Goal: Information Seeking & Learning: Compare options

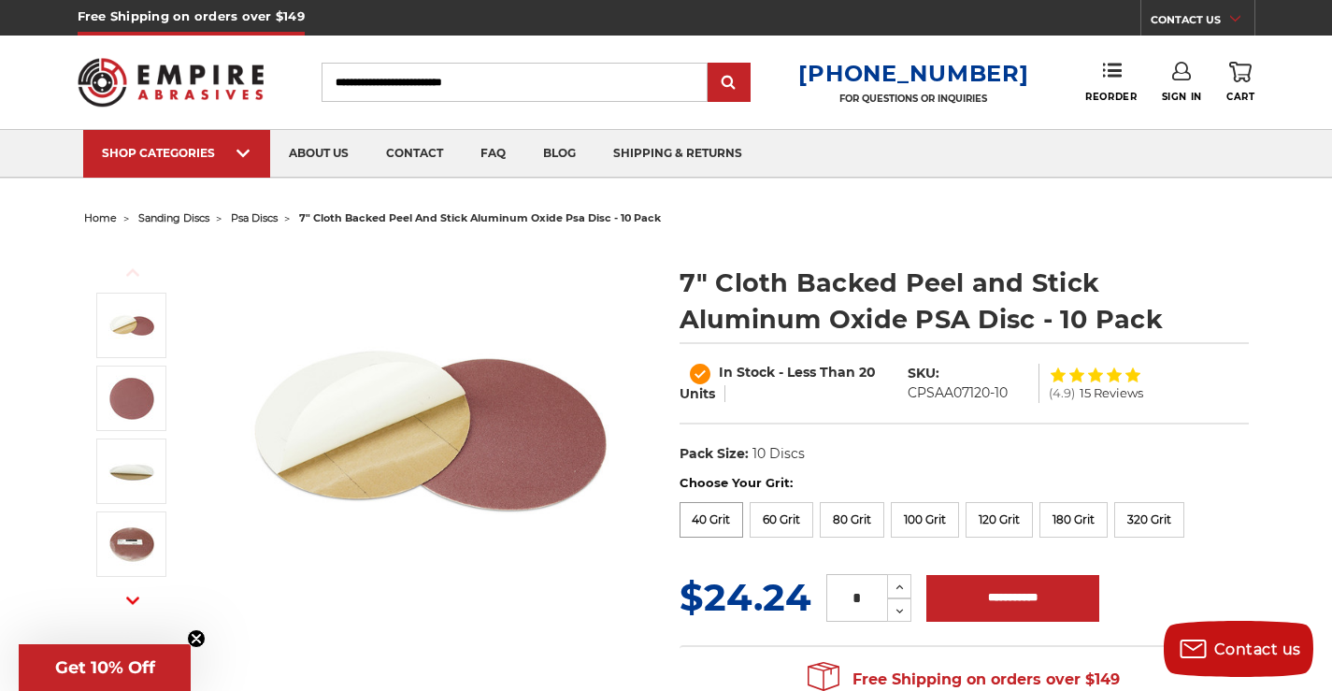
click at [697, 524] on label "40 Grit" at bounding box center [711, 520] width 64 height 36
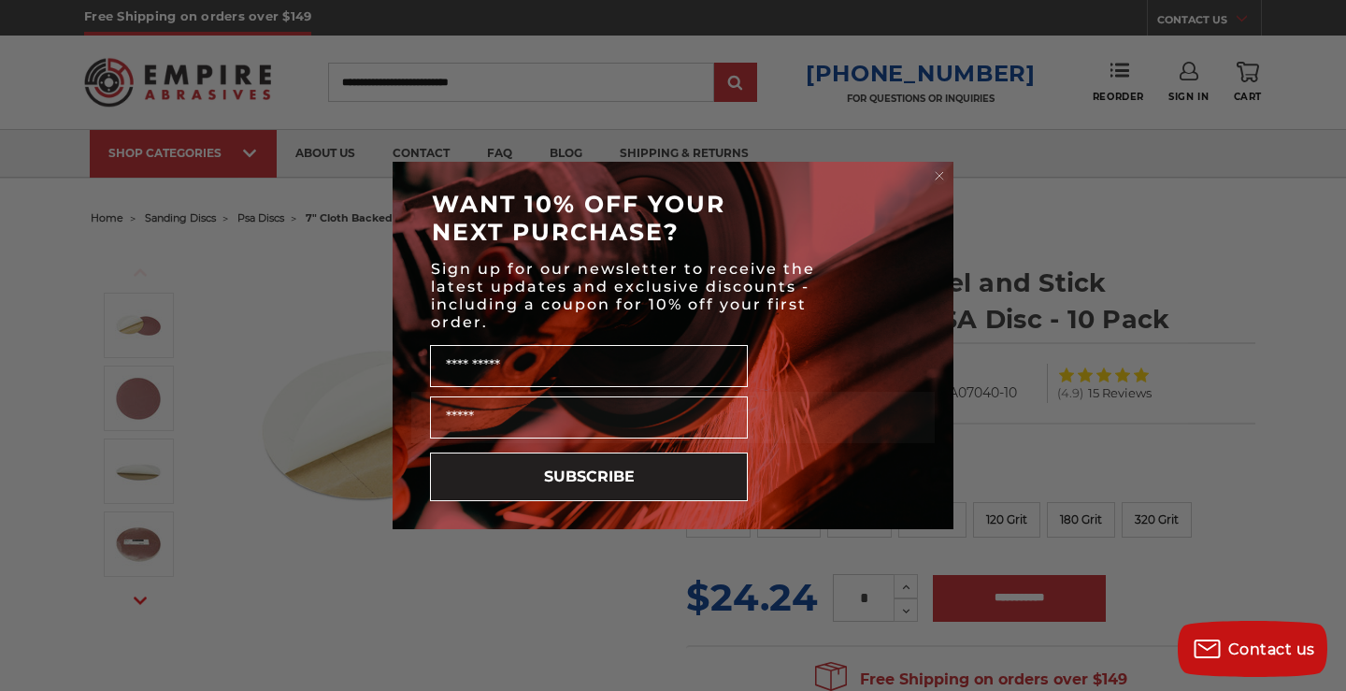
click at [939, 172] on icon "Close dialog" at bounding box center [939, 175] width 7 height 7
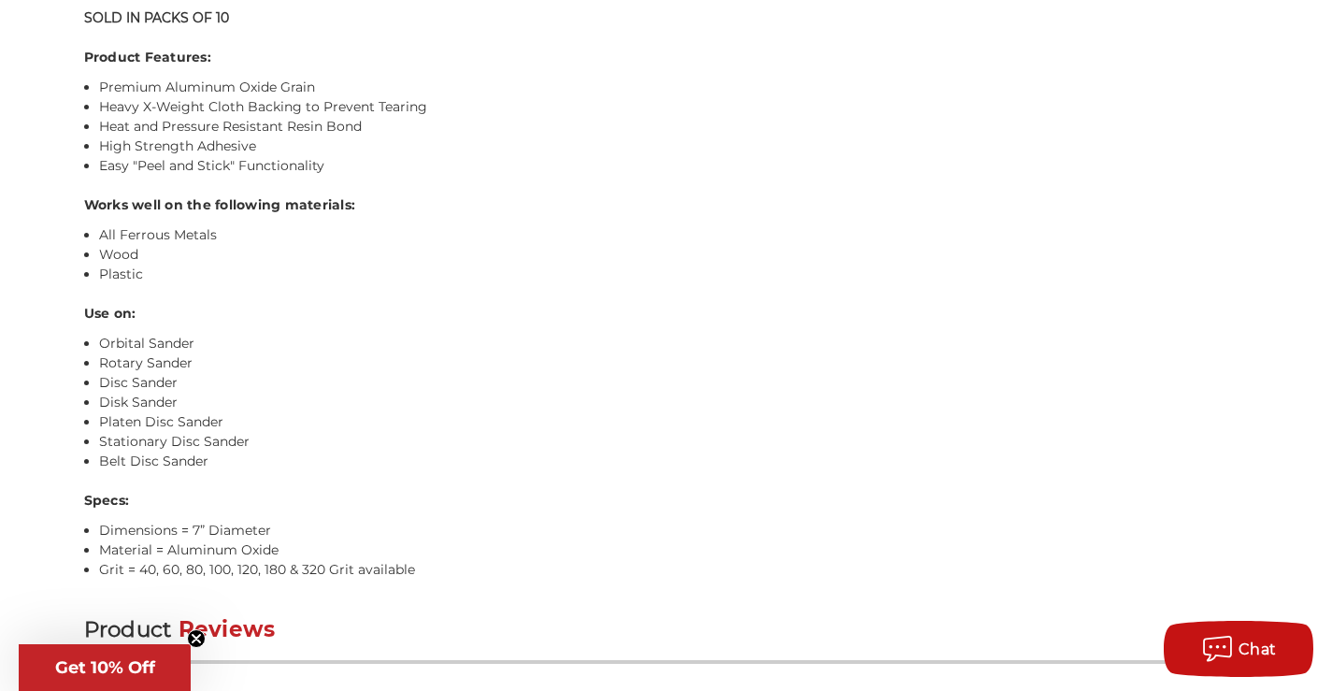
scroll to position [1589, 0]
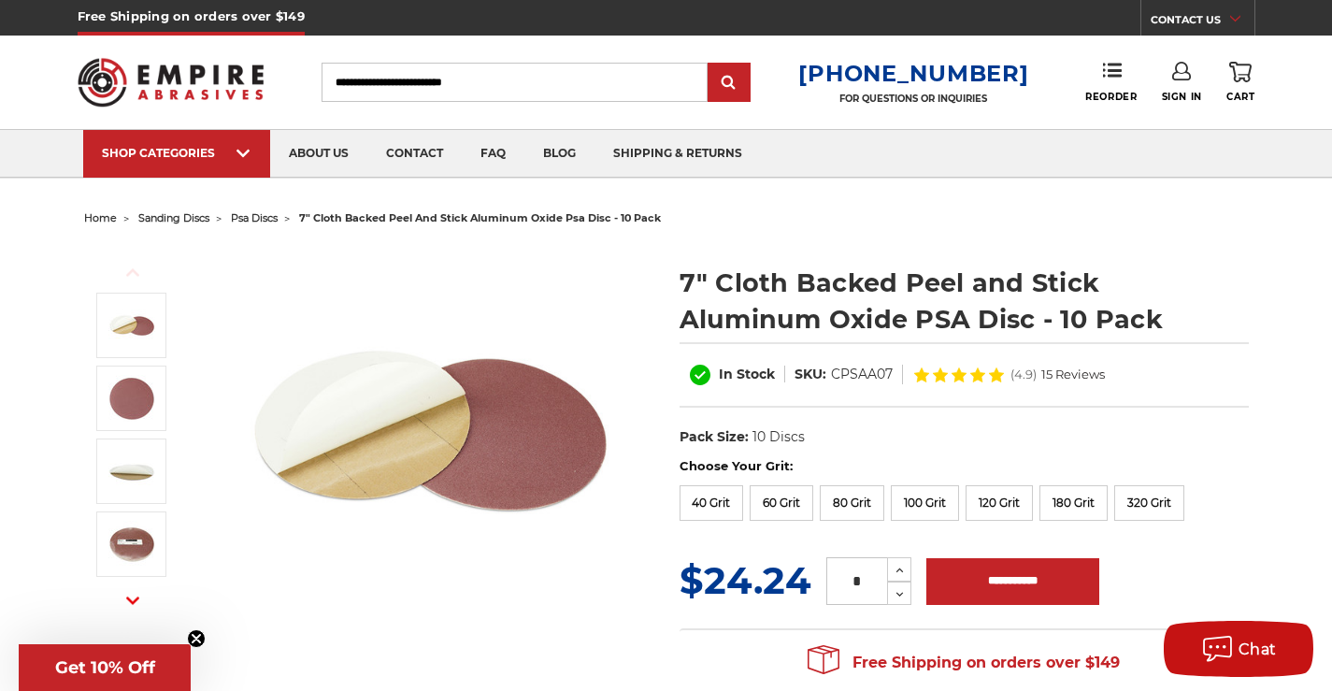
scroll to position [93, 0]
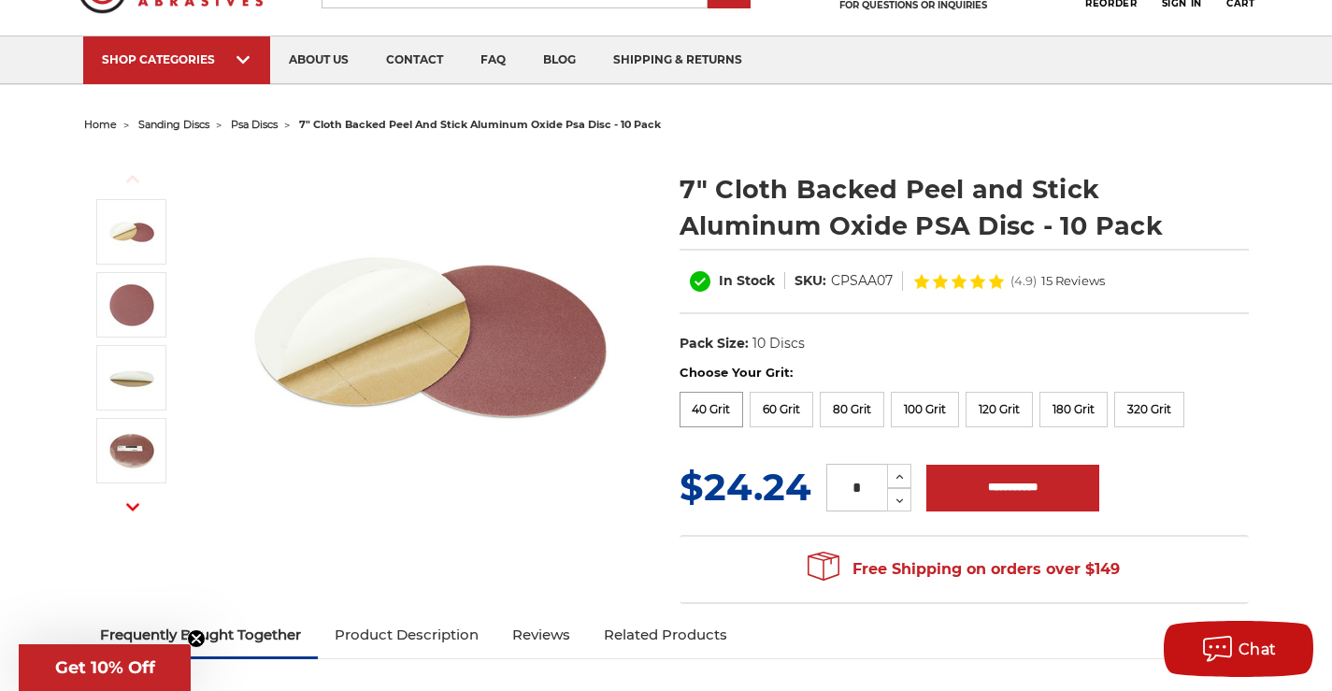
click at [694, 412] on label "40 Grit" at bounding box center [711, 410] width 64 height 36
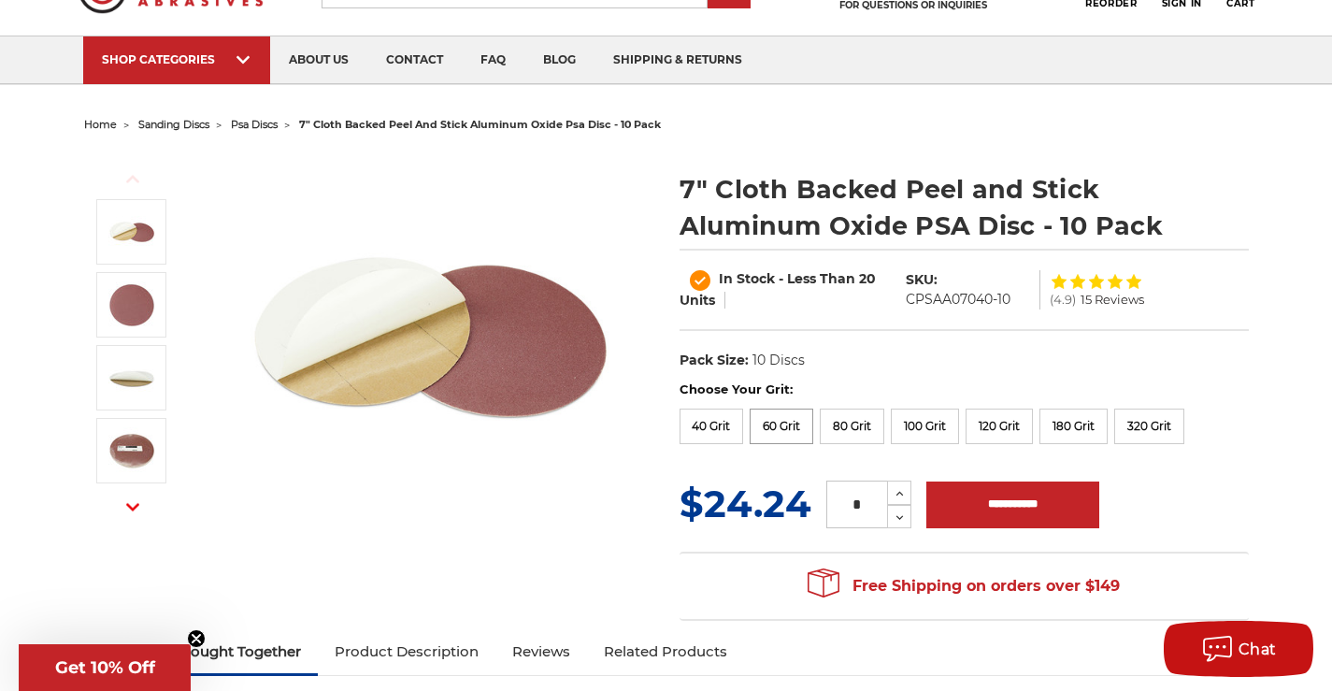
click at [791, 423] on label "60 Grit" at bounding box center [782, 426] width 64 height 36
drag, startPoint x: 846, startPoint y: 421, endPoint x: 862, endPoint y: 421, distance: 15.9
click at [847, 421] on label "80 Grit" at bounding box center [852, 426] width 64 height 36
click at [721, 433] on label "40 Grit" at bounding box center [711, 426] width 64 height 36
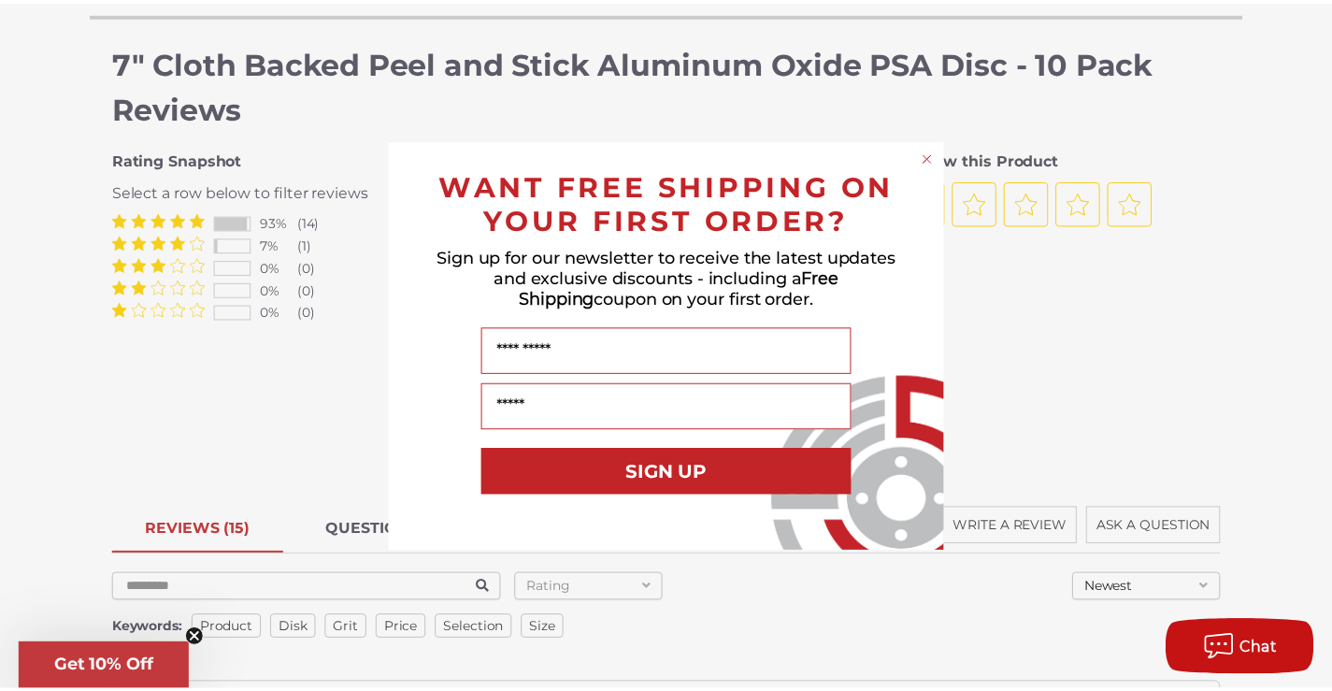
scroll to position [2243, 0]
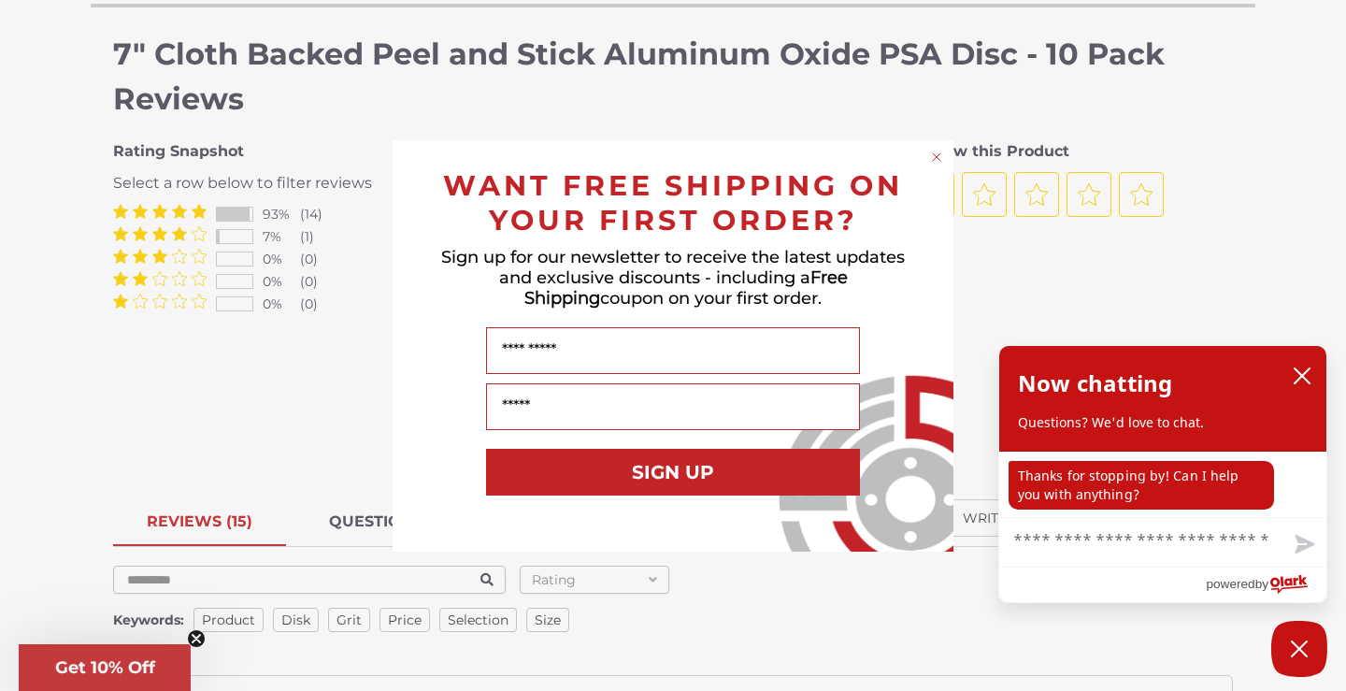
click at [936, 148] on circle "Close dialog" at bounding box center [937, 157] width 18 height 18
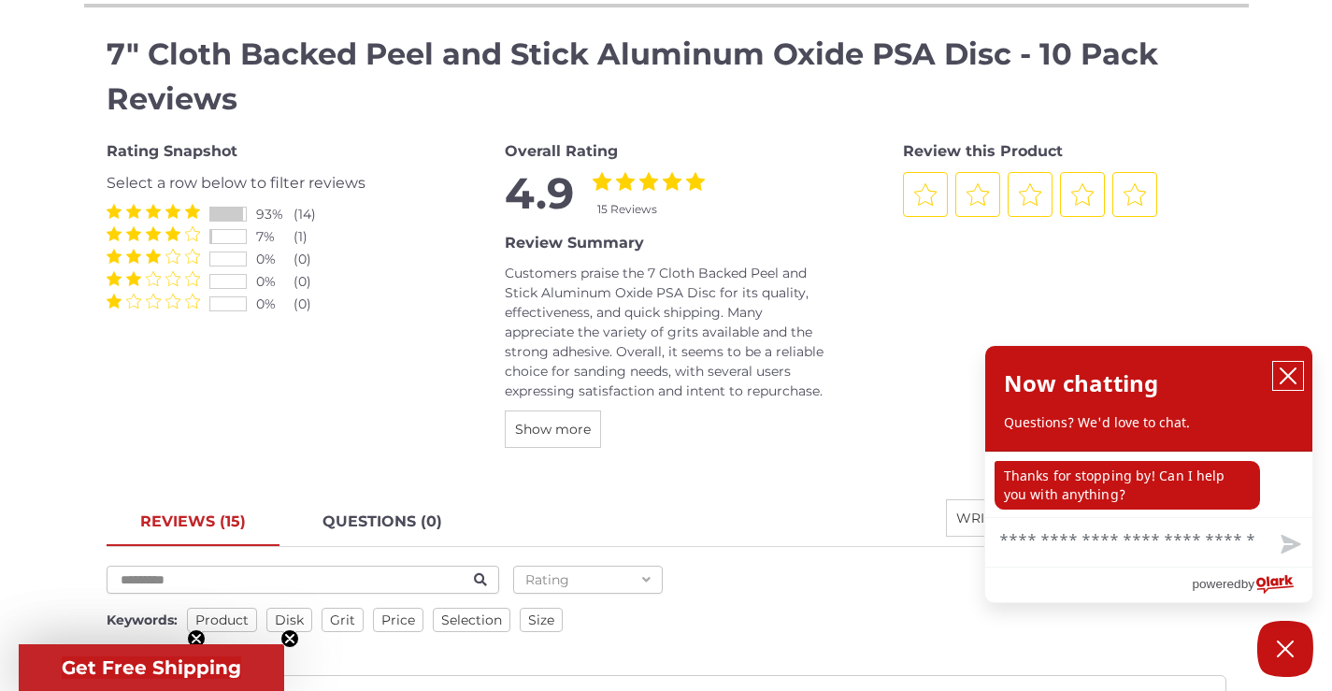
click at [1292, 376] on icon "close chatbox" at bounding box center [1288, 375] width 19 height 19
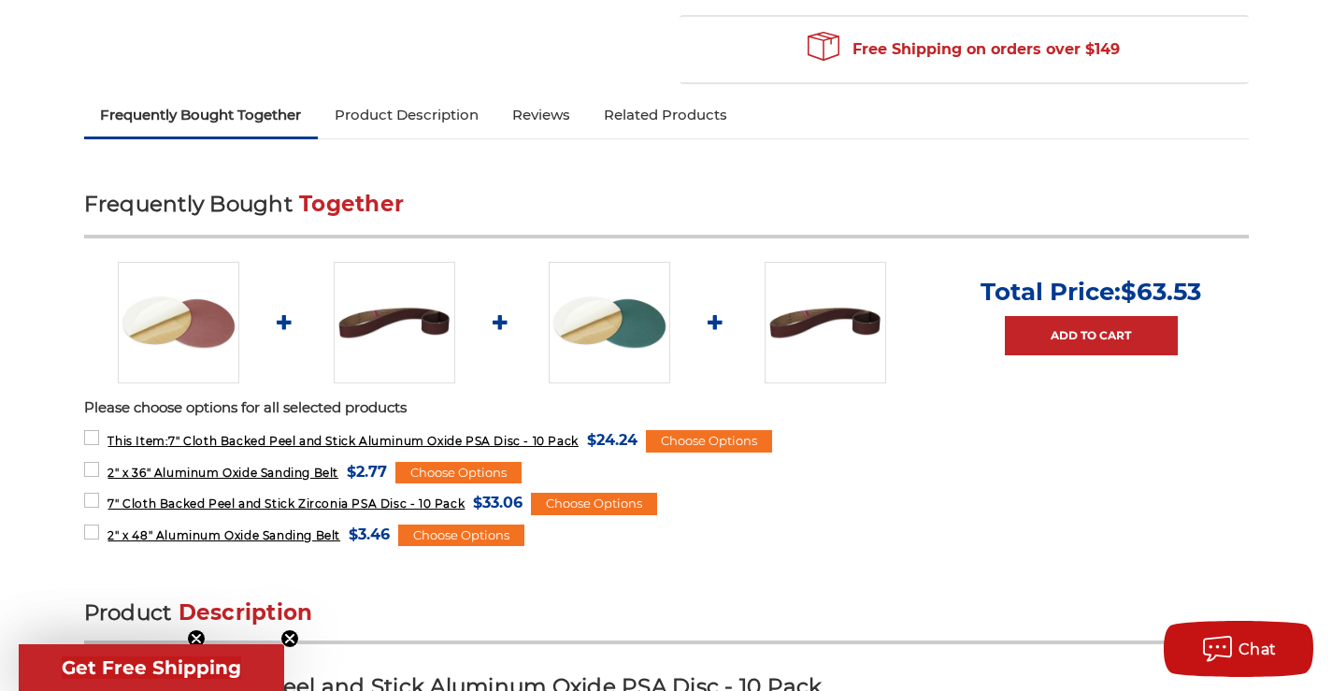
scroll to position [0, 0]
